Goal: Task Accomplishment & Management: Manage account settings

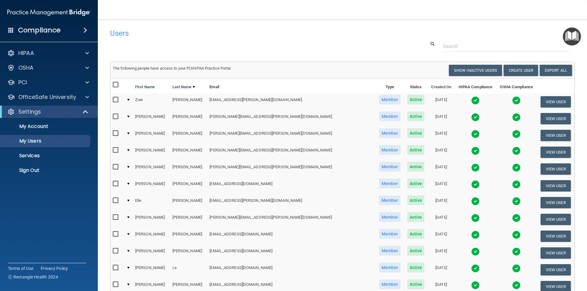
select select "20"
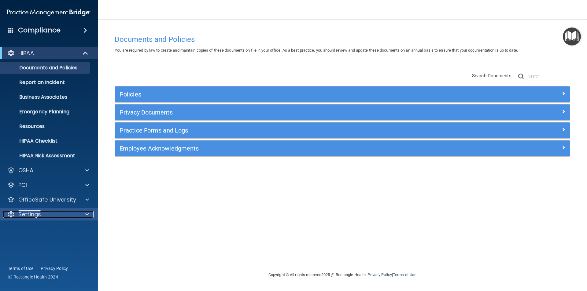
click at [31, 212] on p "Settings" at bounding box center [29, 214] width 23 height 7
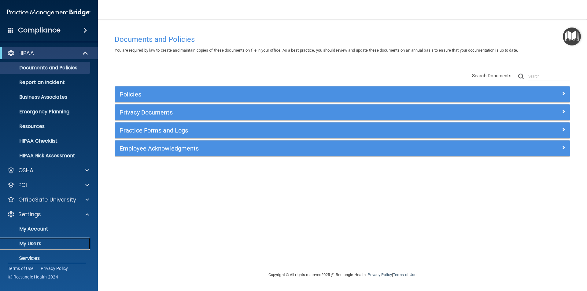
drag, startPoint x: 28, startPoint y: 242, endPoint x: 33, endPoint y: 240, distance: 5.3
click at [28, 242] on p "My Users" at bounding box center [45, 244] width 83 height 6
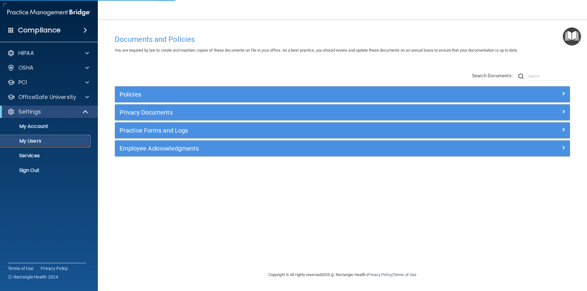
select select "20"
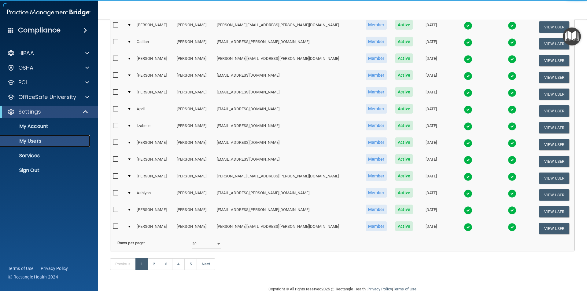
scroll to position [215, 0]
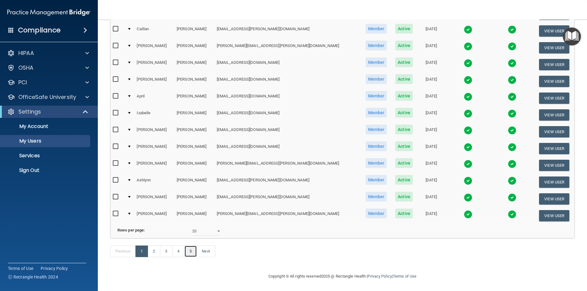
click at [194, 253] on link "5" at bounding box center [190, 252] width 13 height 12
select select "20"
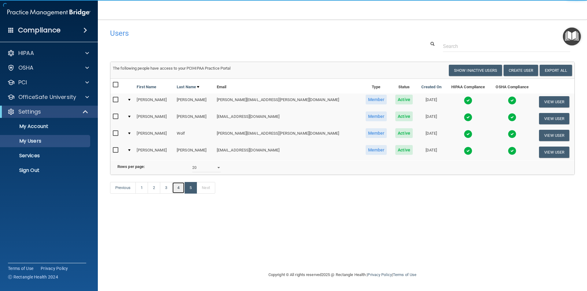
click at [178, 194] on link "4" at bounding box center [178, 188] width 13 height 12
select select "20"
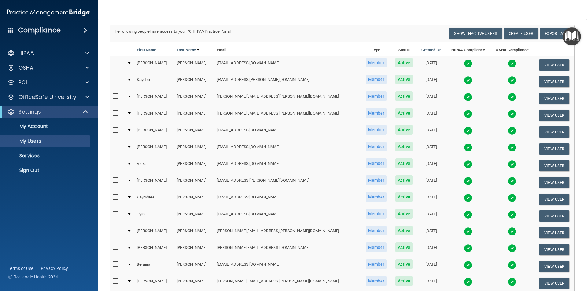
scroll to position [31, 0]
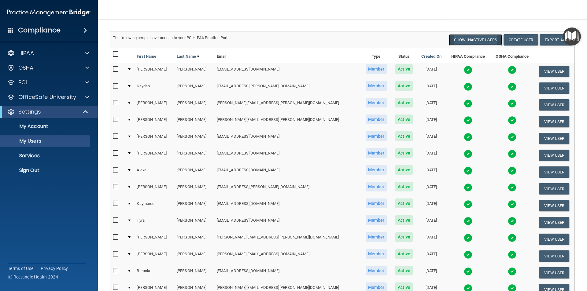
click at [465, 37] on button "Show Inactive Users" at bounding box center [475, 39] width 53 height 11
select select "20"
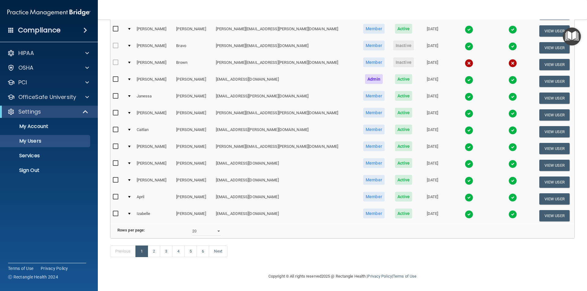
scroll to position [215, 0]
click at [194, 252] on link "5" at bounding box center [190, 252] width 13 height 12
select select "20"
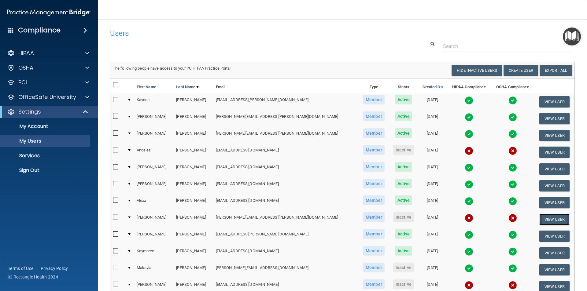
click at [539, 217] on button "View User" at bounding box center [554, 219] width 30 height 11
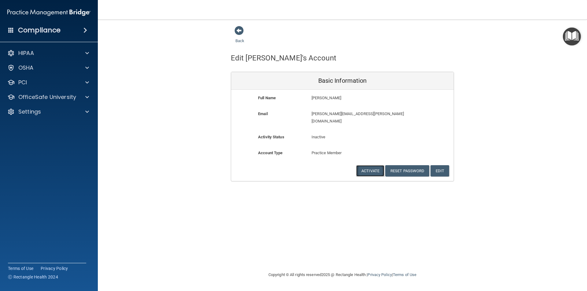
click at [377, 167] on button "Activate" at bounding box center [370, 170] width 28 height 11
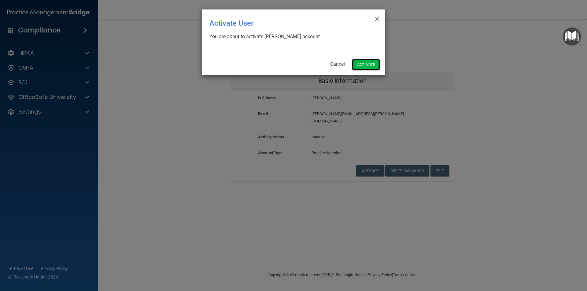
click at [365, 62] on button "Activate" at bounding box center [366, 64] width 28 height 11
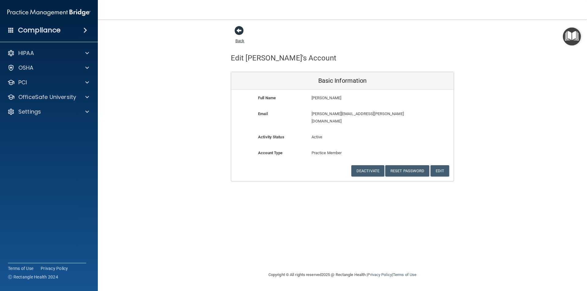
click at [240, 41] on link "Back" at bounding box center [239, 37] width 9 height 12
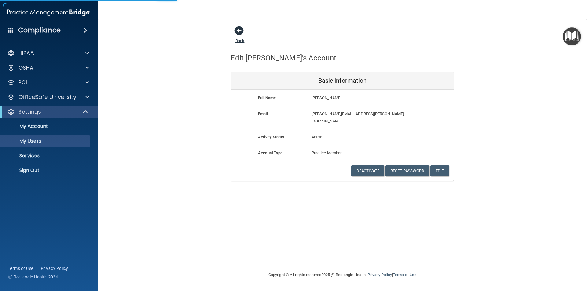
select select "20"
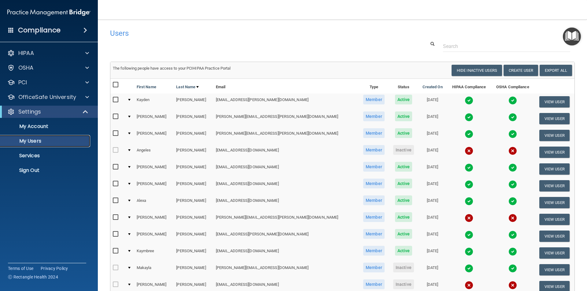
click at [47, 140] on p "My Users" at bounding box center [45, 141] width 83 height 6
select select "20"
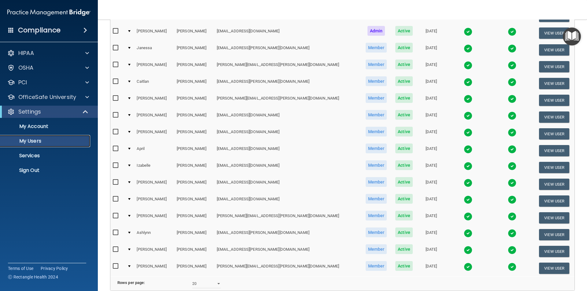
scroll to position [215, 0]
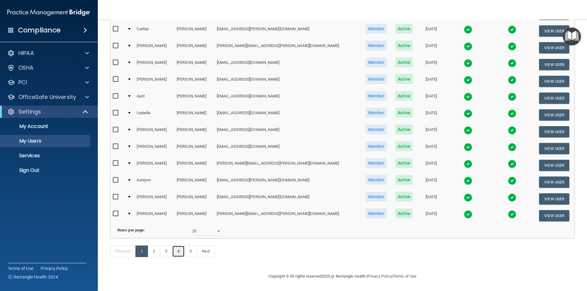
click at [182, 253] on link "4" at bounding box center [178, 252] width 13 height 12
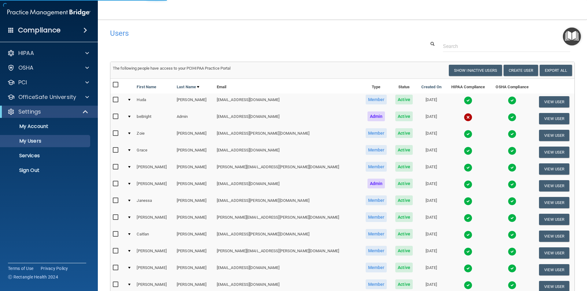
select select "20"
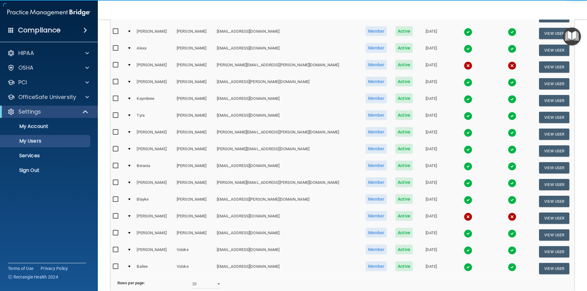
scroll to position [153, 0]
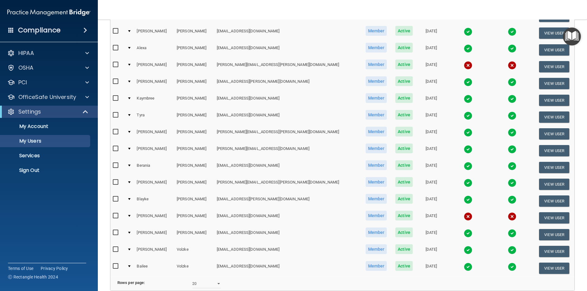
click at [116, 66] on input "checkbox" at bounding box center [116, 64] width 7 height 5
checkbox input "true"
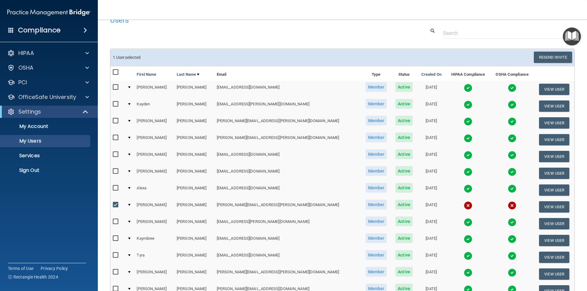
scroll to position [1, 0]
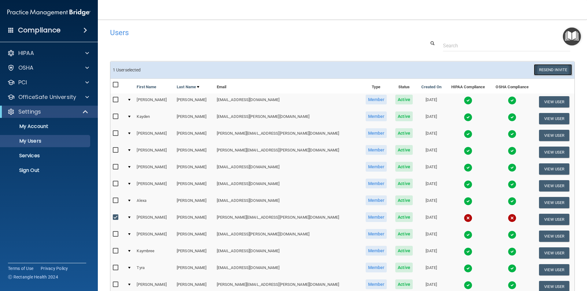
click at [552, 70] on button "Resend Invite" at bounding box center [553, 69] width 38 height 11
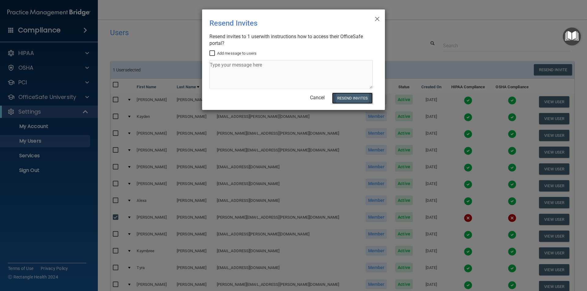
click at [353, 100] on button "Resend Invites" at bounding box center [352, 98] width 41 height 11
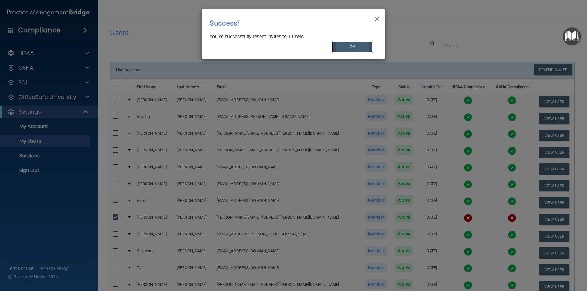
click at [361, 45] on button "OK" at bounding box center [352, 46] width 41 height 11
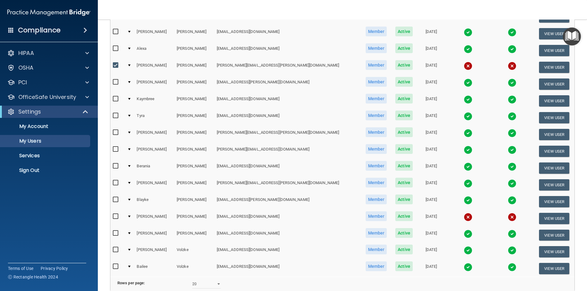
scroll to position [215, 0]
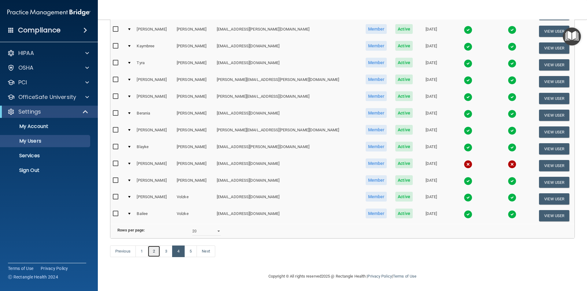
click at [154, 253] on link "2" at bounding box center [154, 252] width 13 height 12
select select "20"
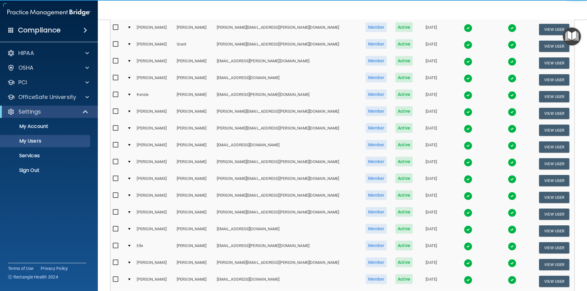
scroll to position [214, 0]
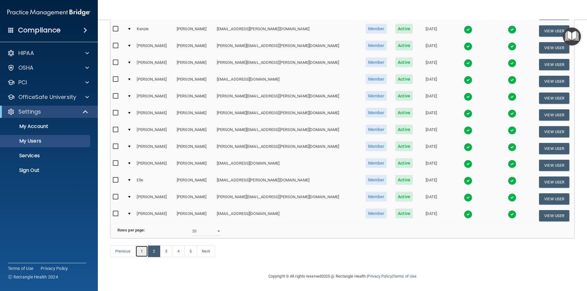
click at [141, 253] on link "1" at bounding box center [141, 252] width 13 height 12
select select "20"
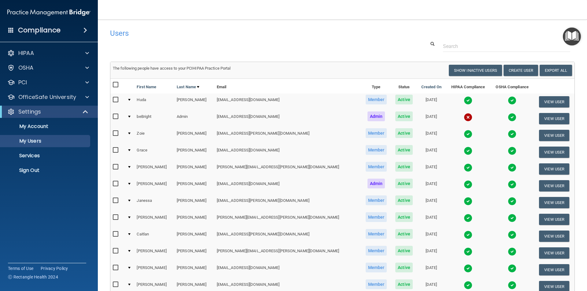
click at [225, 44] on div at bounding box center [342, 46] width 474 height 11
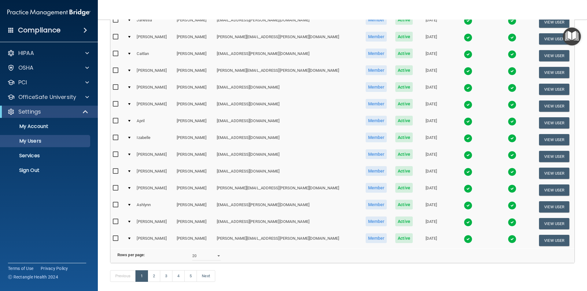
scroll to position [215, 0]
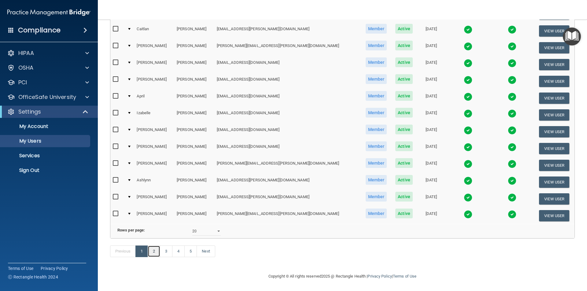
click at [154, 254] on link "2" at bounding box center [154, 252] width 13 height 12
select select "20"
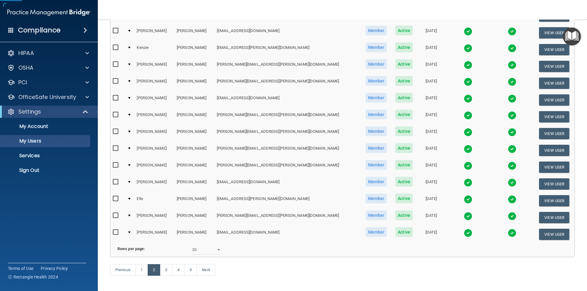
scroll to position [215, 0]
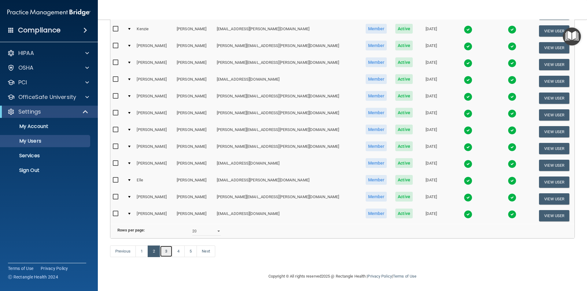
click at [170, 253] on link "3" at bounding box center [166, 252] width 13 height 12
select select "20"
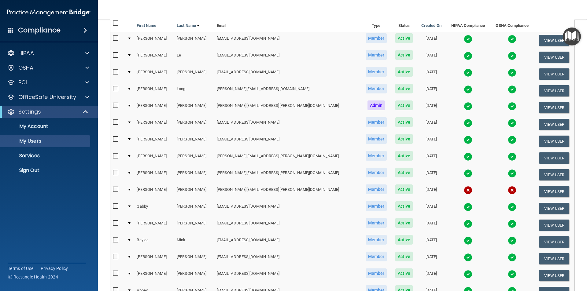
scroll to position [61, 0]
click at [117, 190] on input "checkbox" at bounding box center [116, 190] width 7 height 5
checkbox input "true"
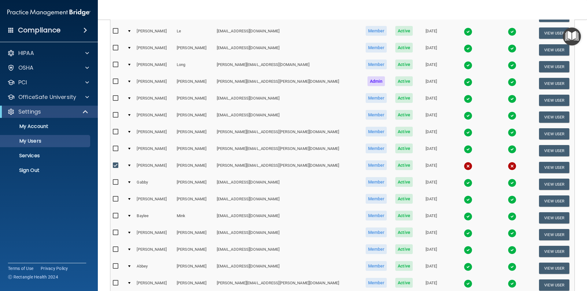
scroll to position [153, 0]
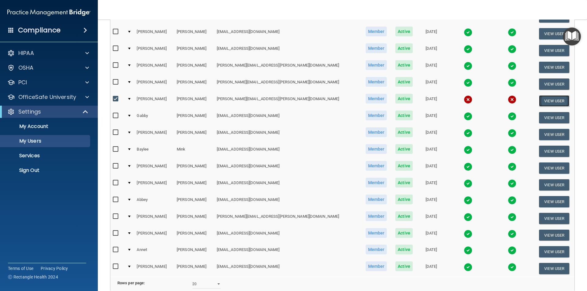
click at [539, 102] on button "View User" at bounding box center [554, 100] width 30 height 11
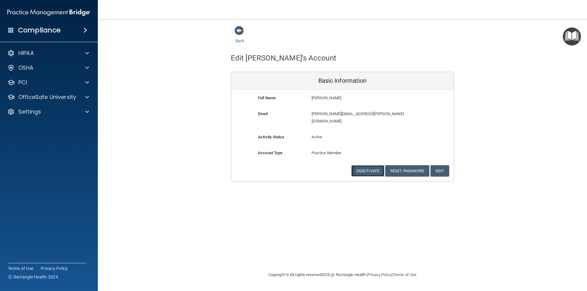
click at [366, 165] on button "Deactivate" at bounding box center [367, 170] width 33 height 11
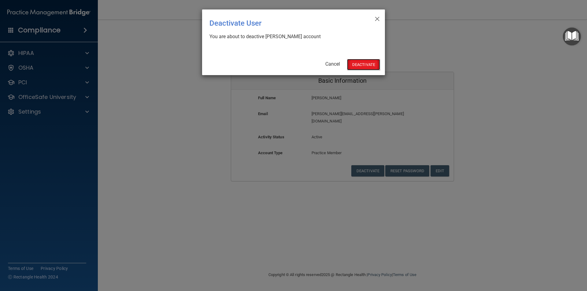
click at [366, 65] on button "Deactivate" at bounding box center [363, 64] width 33 height 11
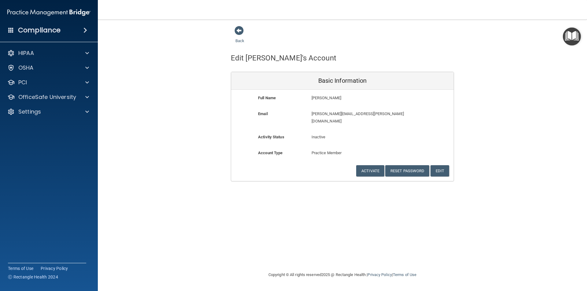
click at [203, 121] on div "Back Edit Elsa's Account Basic Information Full Name Elsa Meyer Elsa Last Name …" at bounding box center [342, 104] width 464 height 156
click at [240, 30] on span at bounding box center [238, 30] width 9 height 9
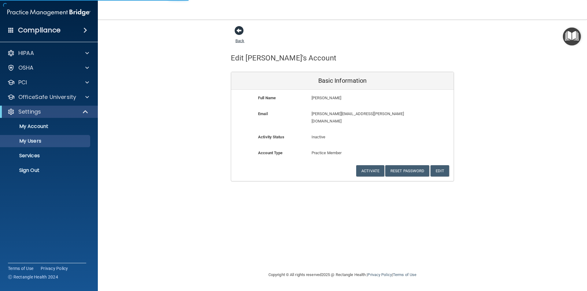
select select "20"
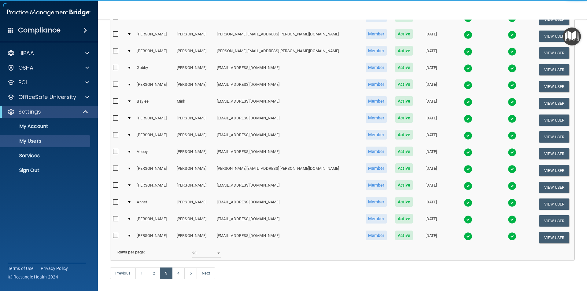
scroll to position [215, 0]
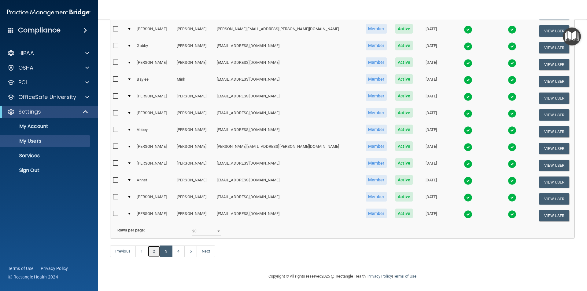
click at [158, 252] on link "2" at bounding box center [154, 252] width 13 height 12
select select "20"
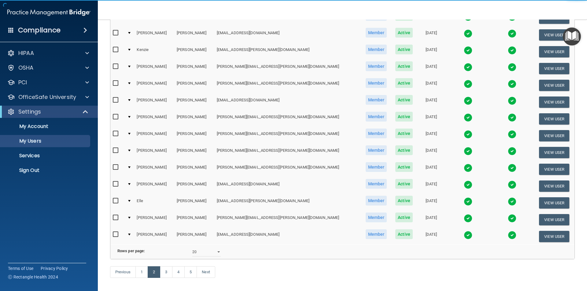
scroll to position [215, 0]
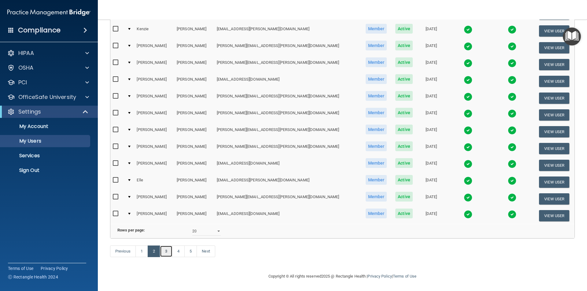
click at [167, 253] on link "3" at bounding box center [166, 252] width 13 height 12
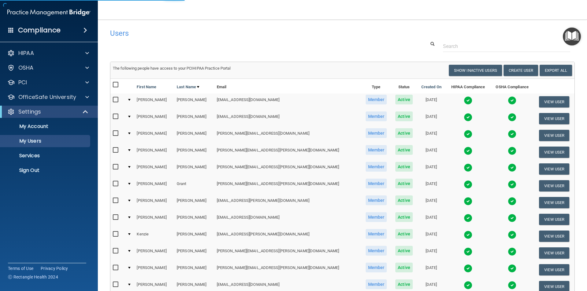
select select "20"
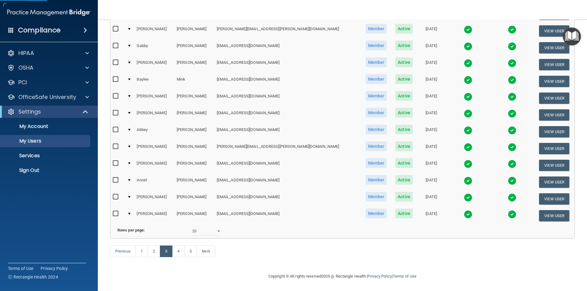
scroll to position [214, 0]
click at [180, 255] on link "4" at bounding box center [178, 252] width 13 height 12
select select "20"
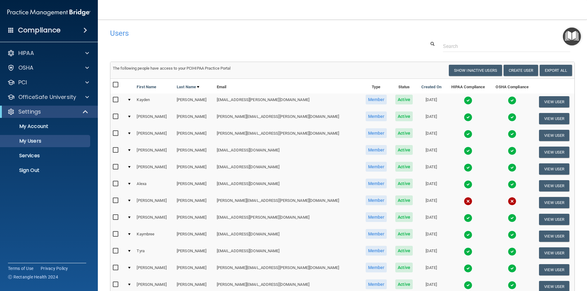
click at [239, 45] on div at bounding box center [342, 46] width 474 height 11
